Goal: Find specific page/section: Find specific page/section

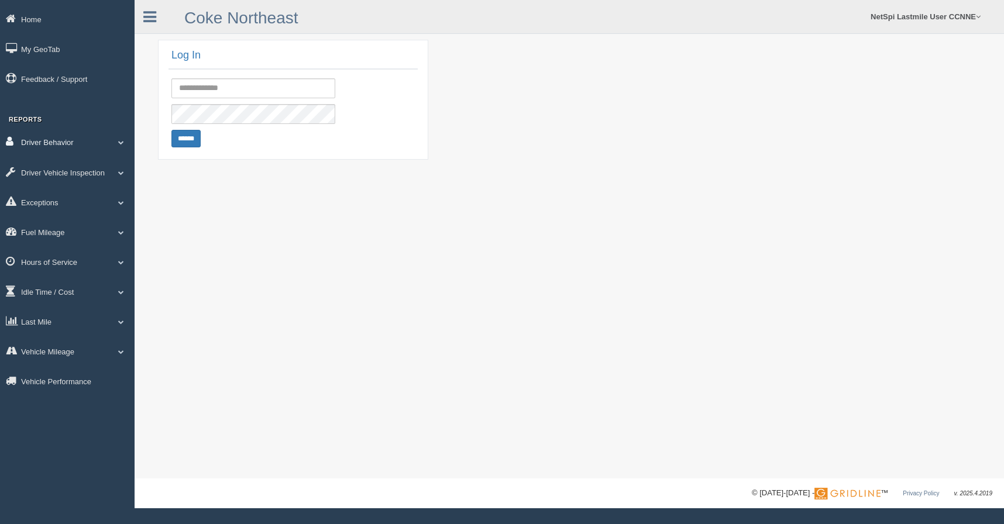
click at [73, 148] on link "Driver Behavior" at bounding box center [67, 142] width 135 height 26
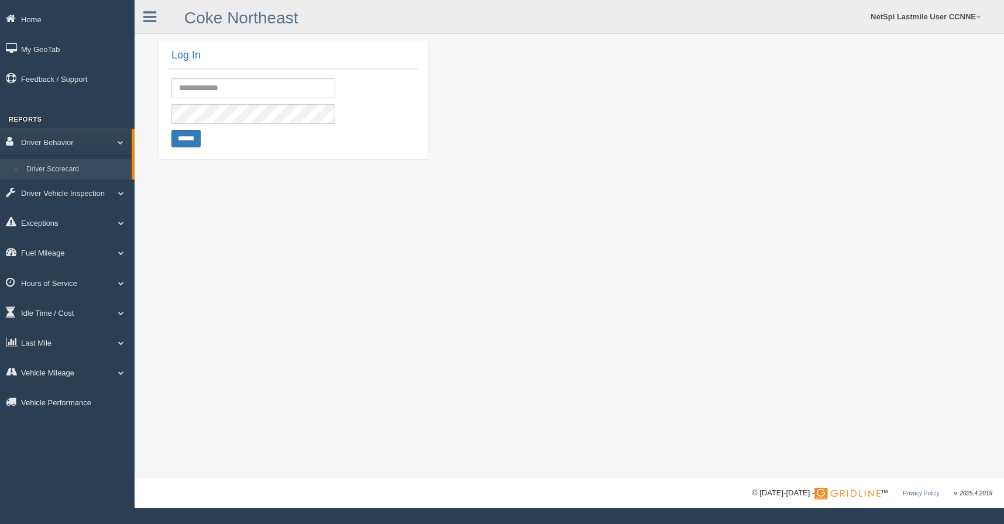
click at [63, 164] on link "Driver Scorecard" at bounding box center [76, 169] width 111 height 21
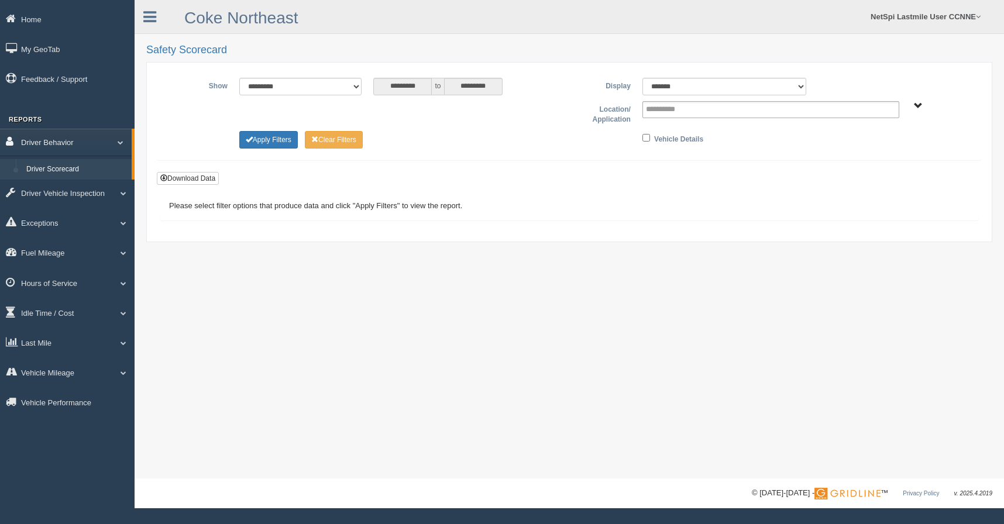
click at [69, 145] on link "Driver Behavior" at bounding box center [66, 142] width 132 height 26
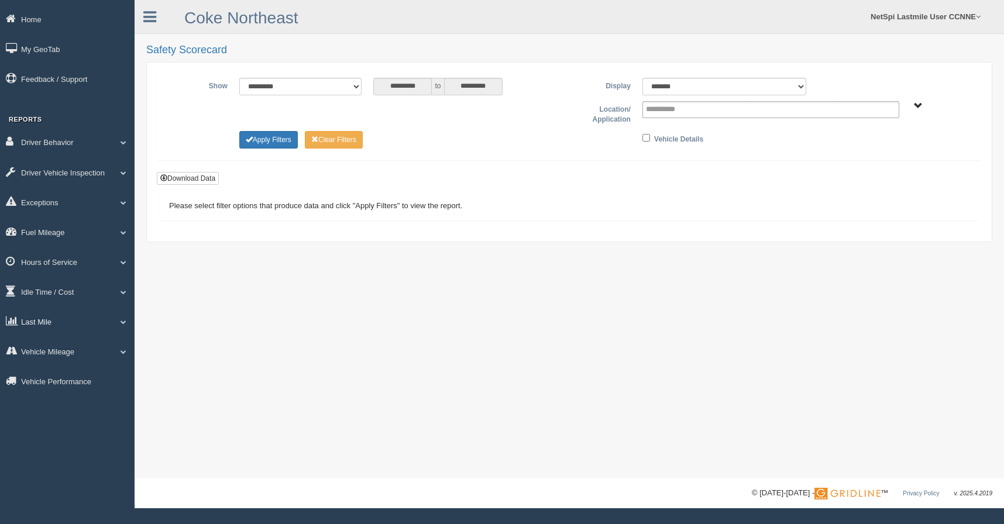
click at [31, 323] on link "Last Mile" at bounding box center [67, 321] width 135 height 26
click at [63, 347] on link "Planned Vs Actual" at bounding box center [76, 348] width 111 height 21
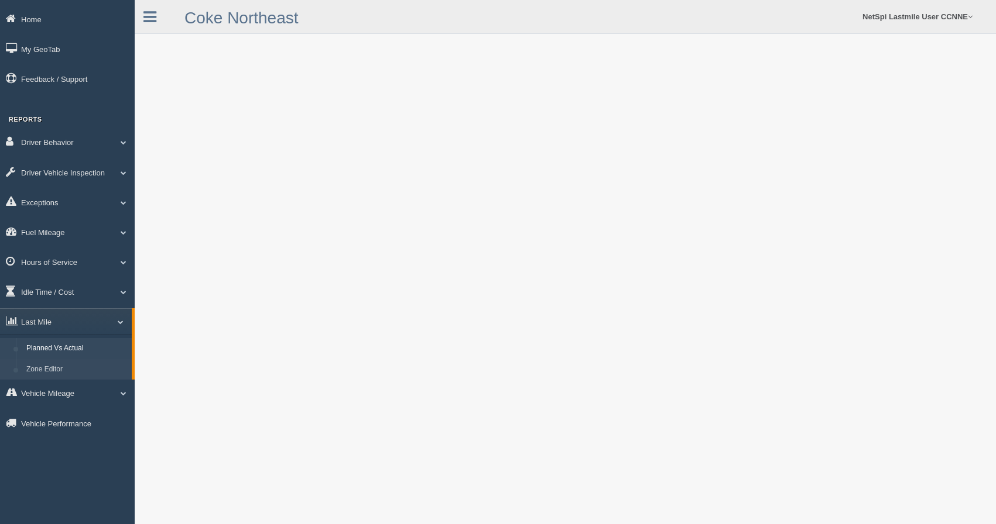
click at [46, 365] on link "Zone Editor" at bounding box center [76, 369] width 111 height 21
